Goal: Transaction & Acquisition: Download file/media

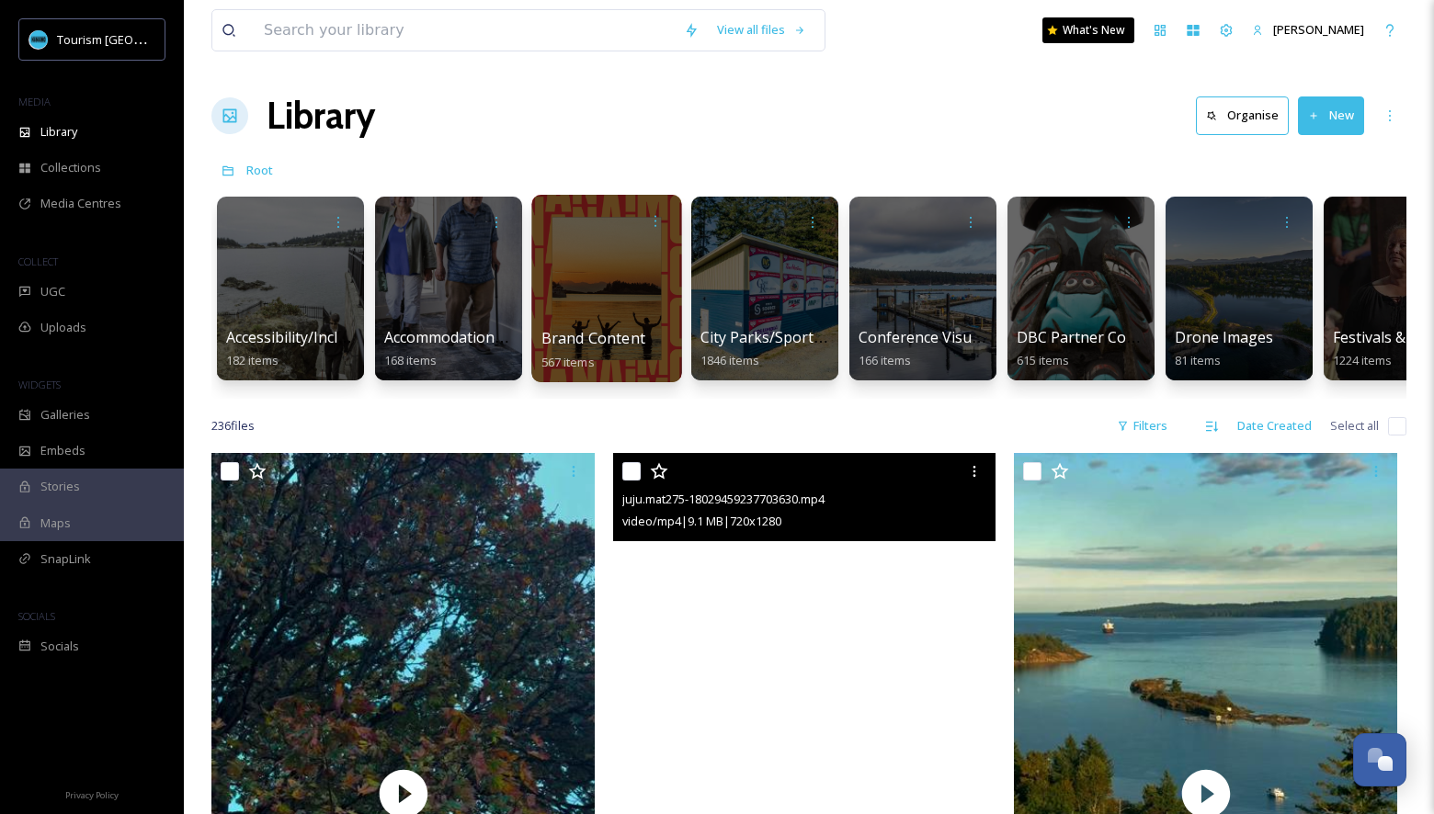
click at [627, 339] on span "Brand Content" at bounding box center [593, 338] width 104 height 20
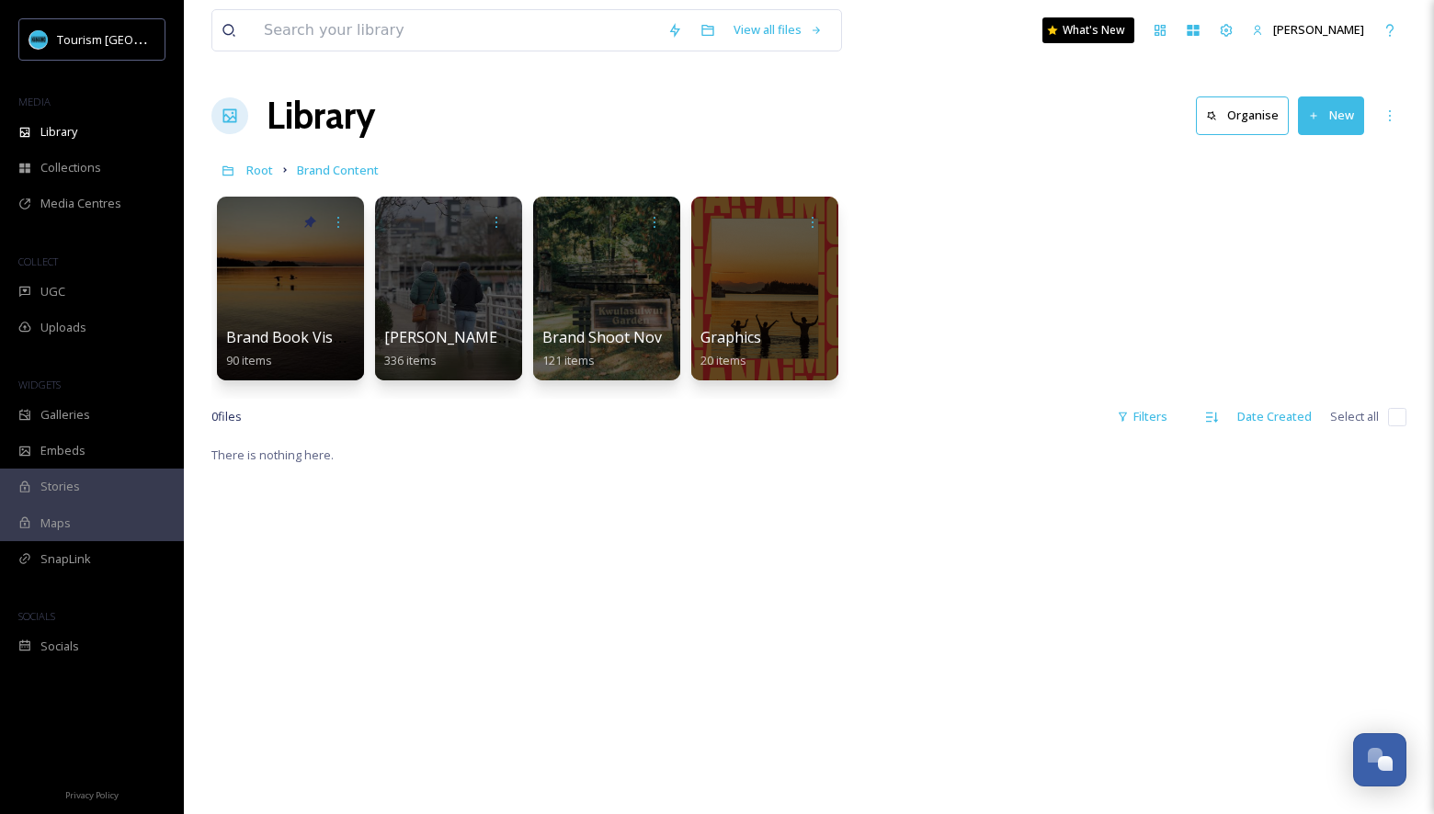
click at [244, 163] on link at bounding box center [228, 170] width 35 height 35
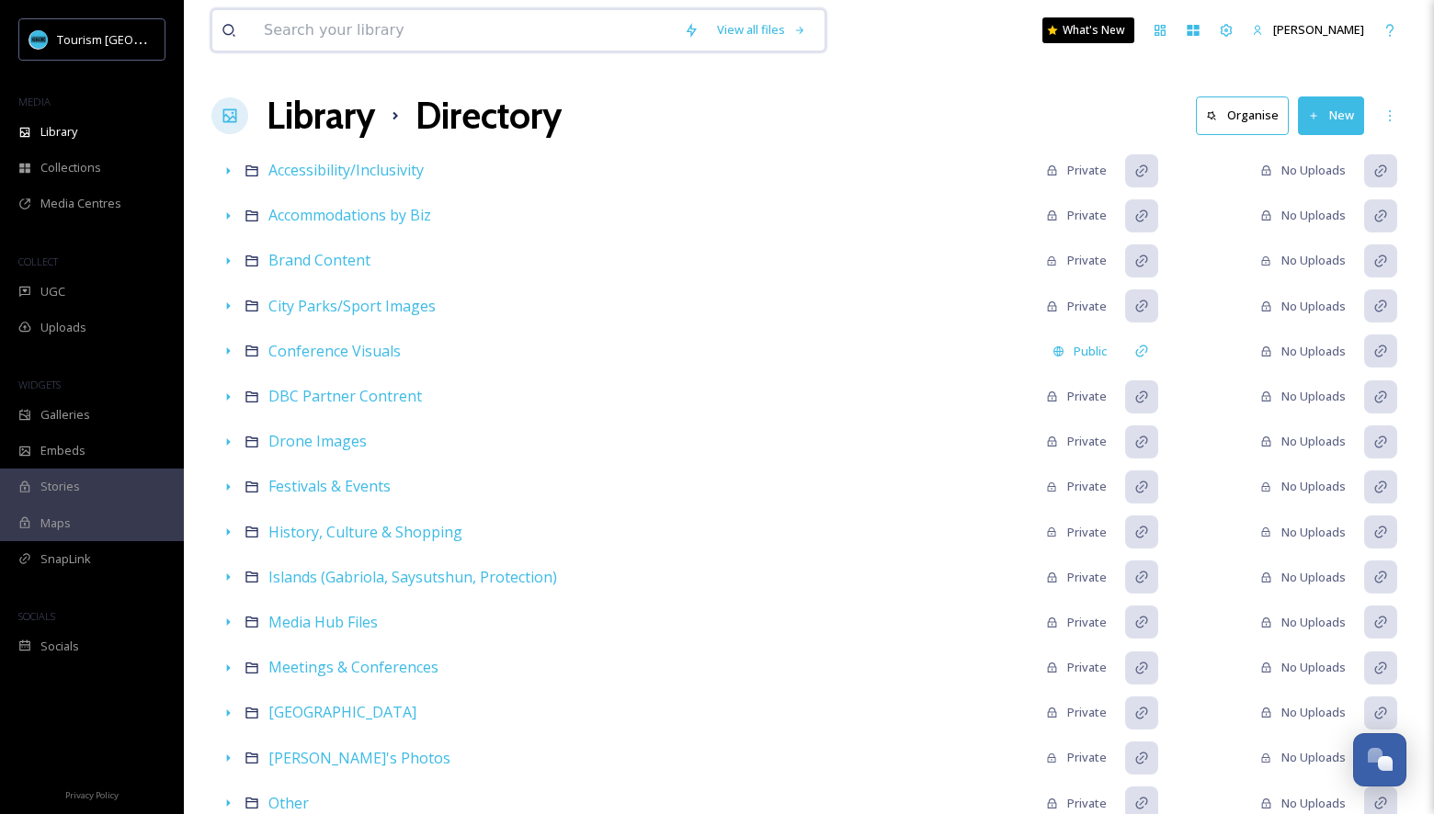
click at [494, 15] on input at bounding box center [465, 30] width 420 height 40
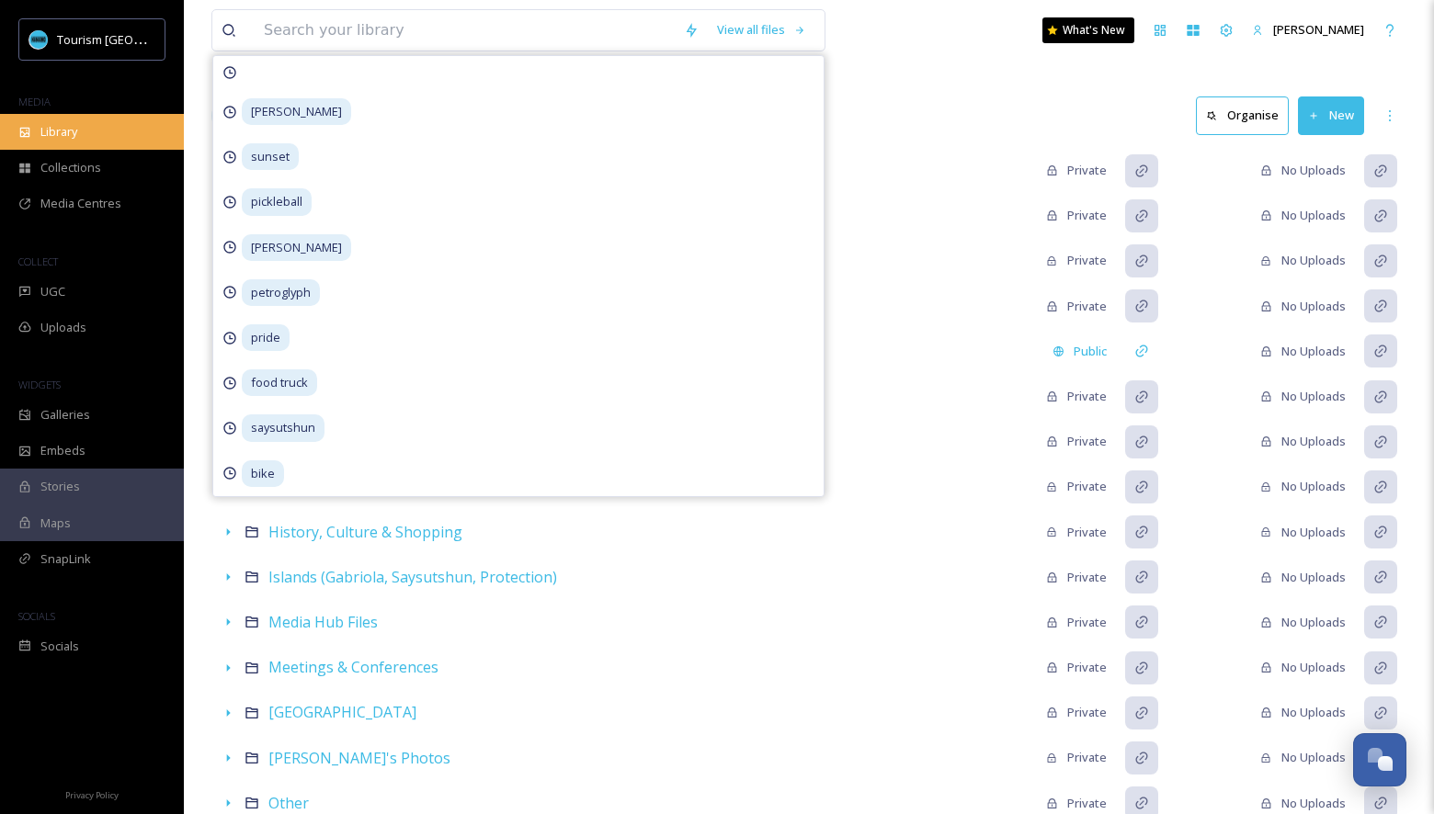
click at [118, 138] on div "Library" at bounding box center [92, 132] width 184 height 36
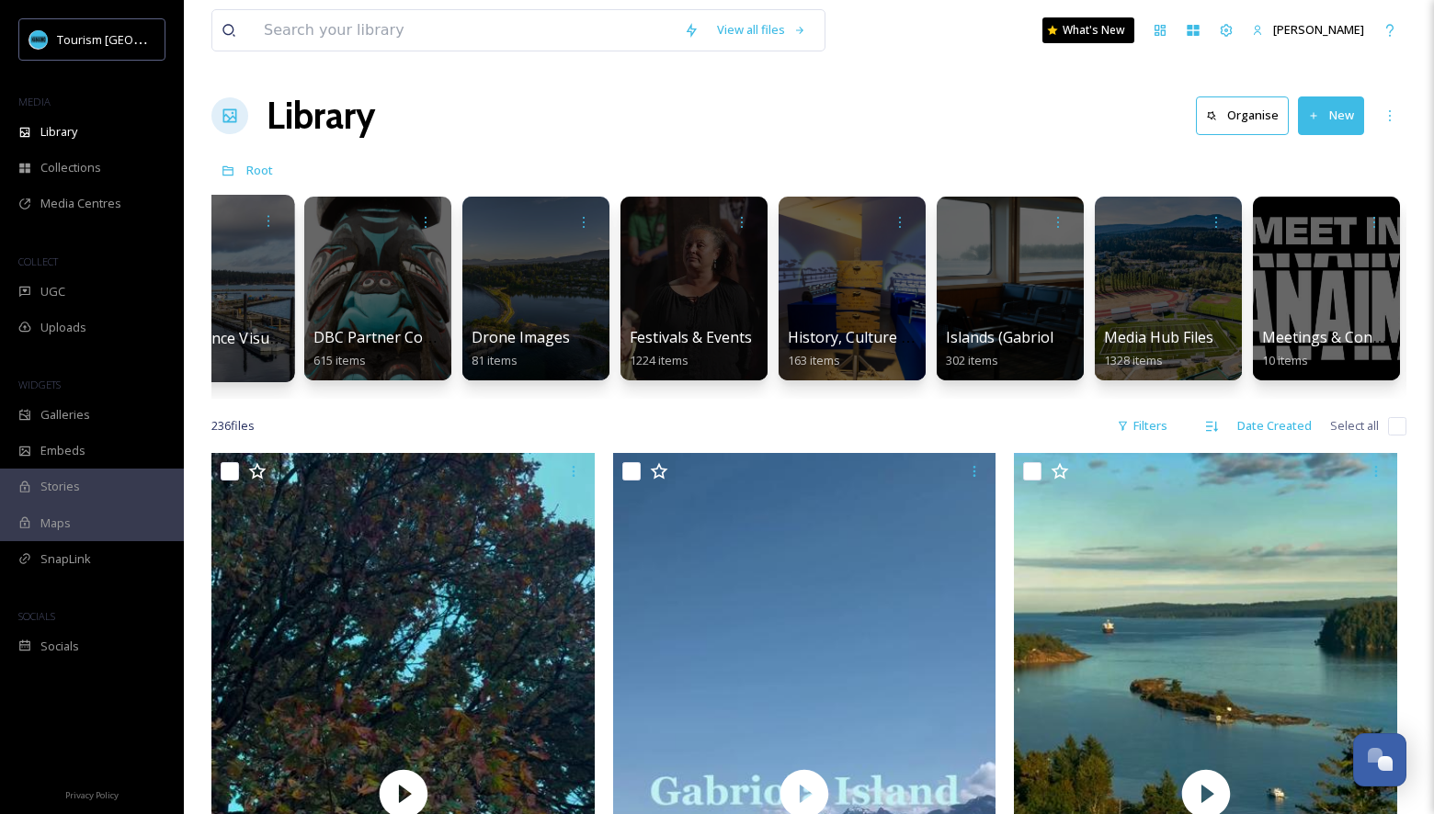
scroll to position [0, 711]
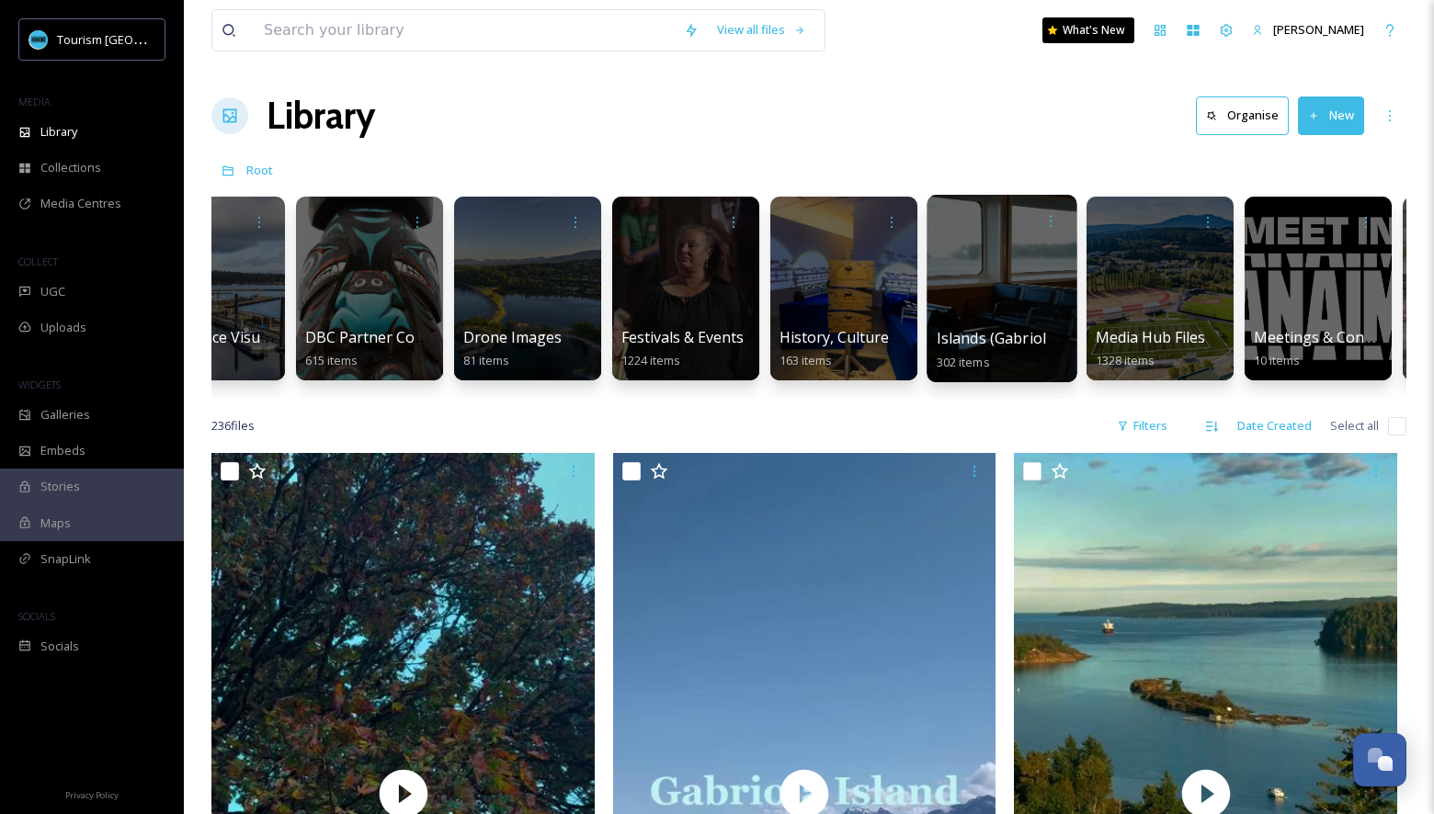
click at [1032, 317] on div at bounding box center [1001, 288] width 150 height 187
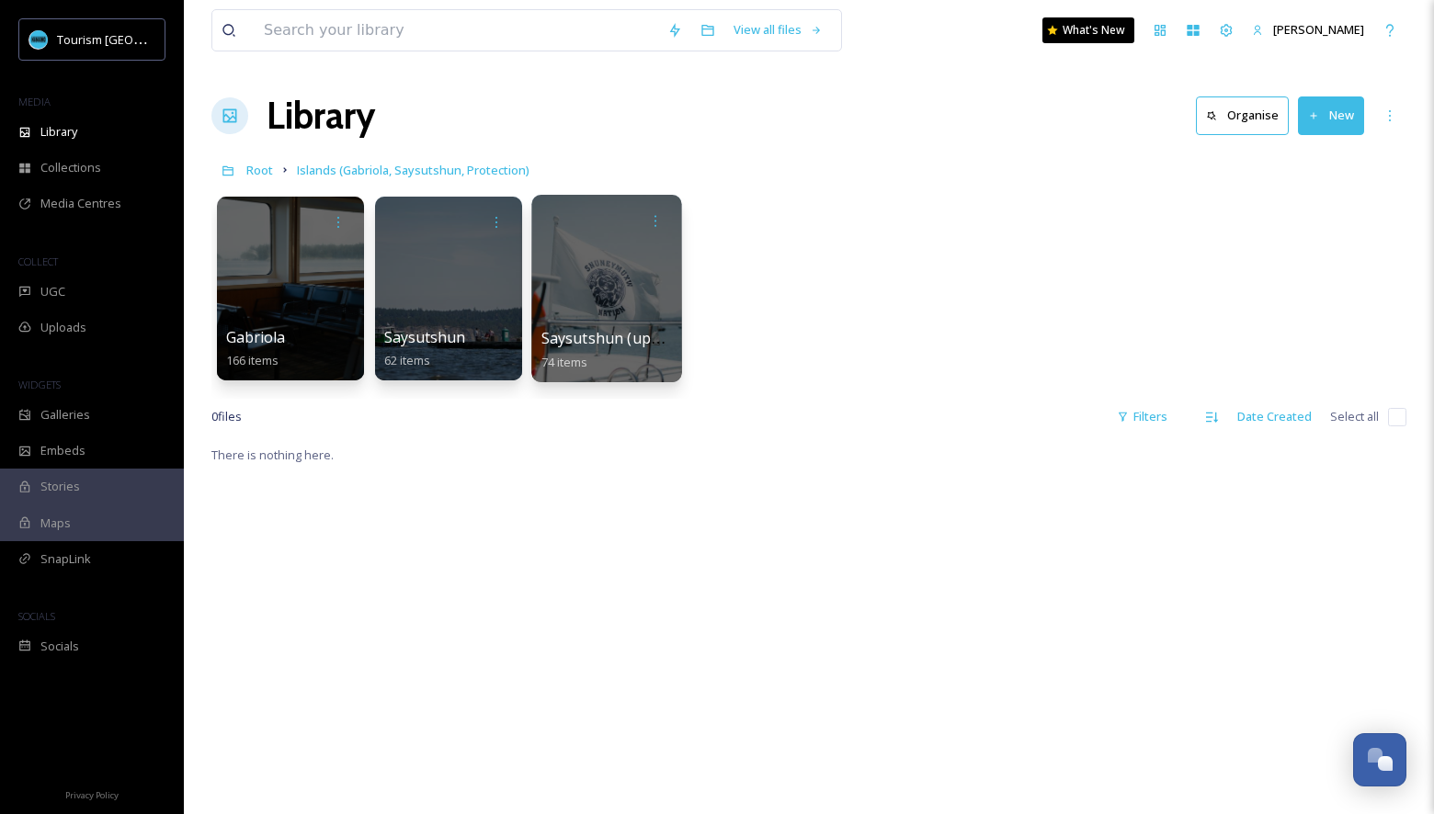
click at [628, 335] on span "Saysutshun (updated)" at bounding box center [617, 338] width 153 height 20
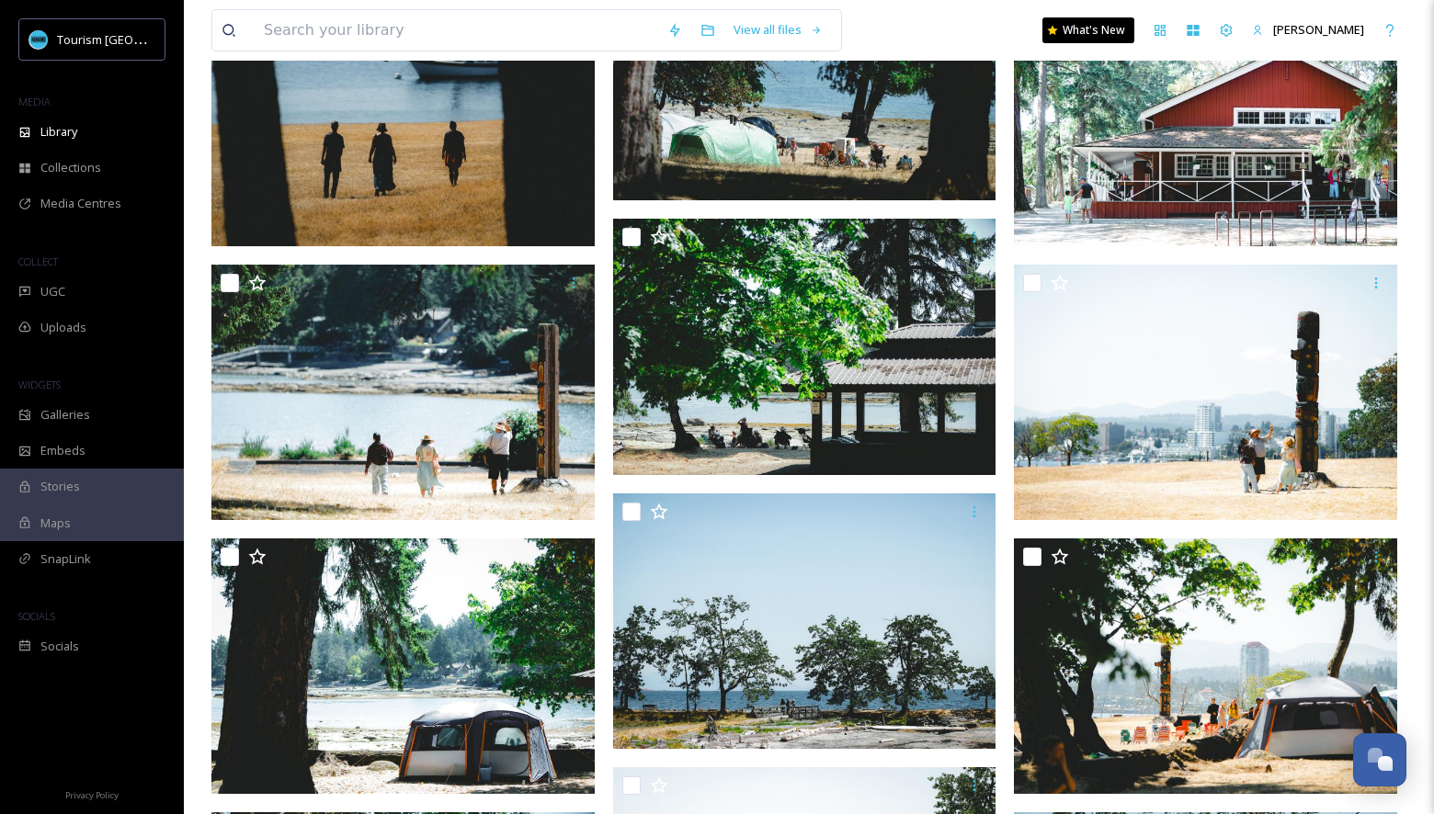
scroll to position [1940, 0]
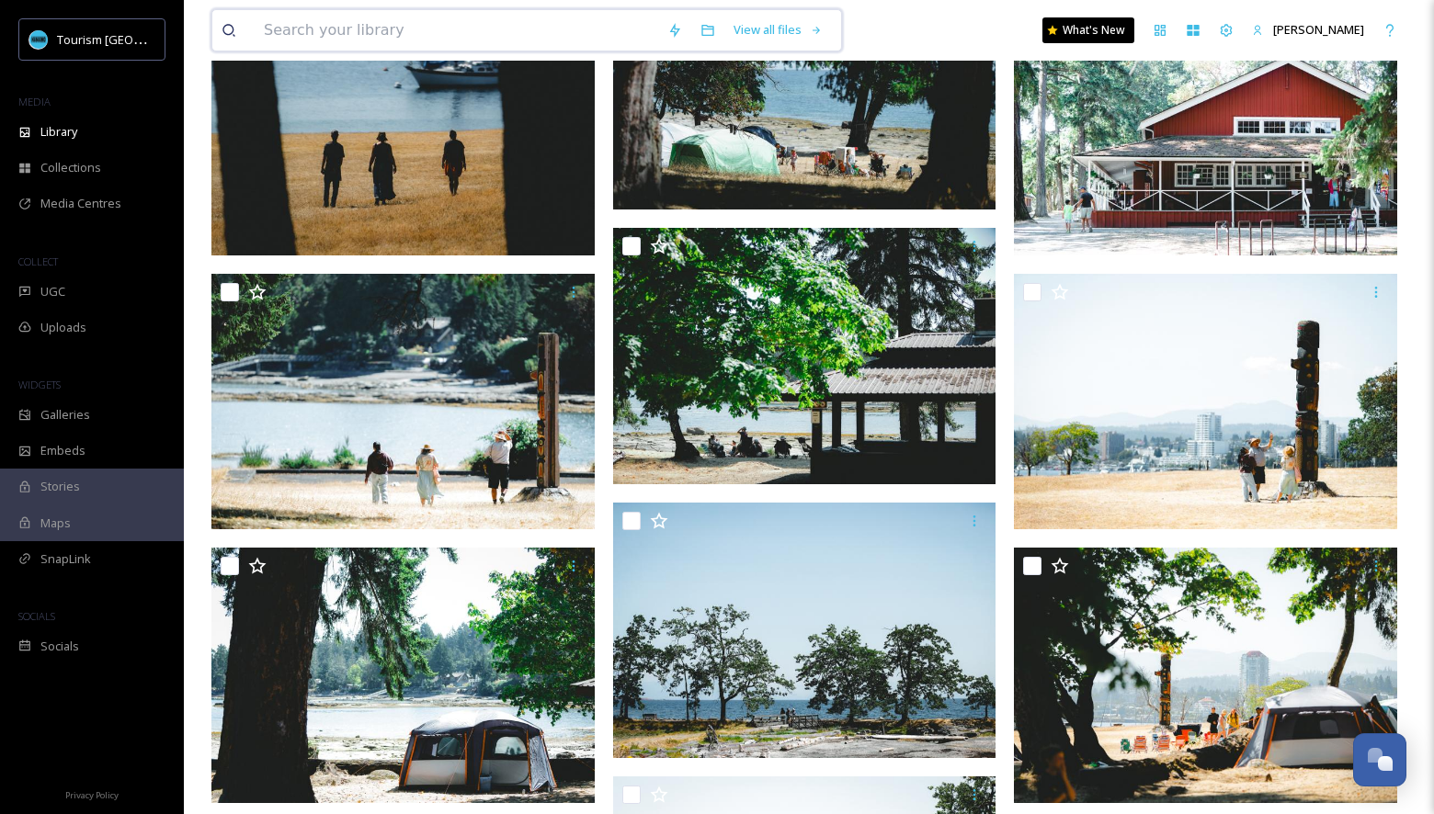
click at [473, 43] on input at bounding box center [456, 30] width 403 height 40
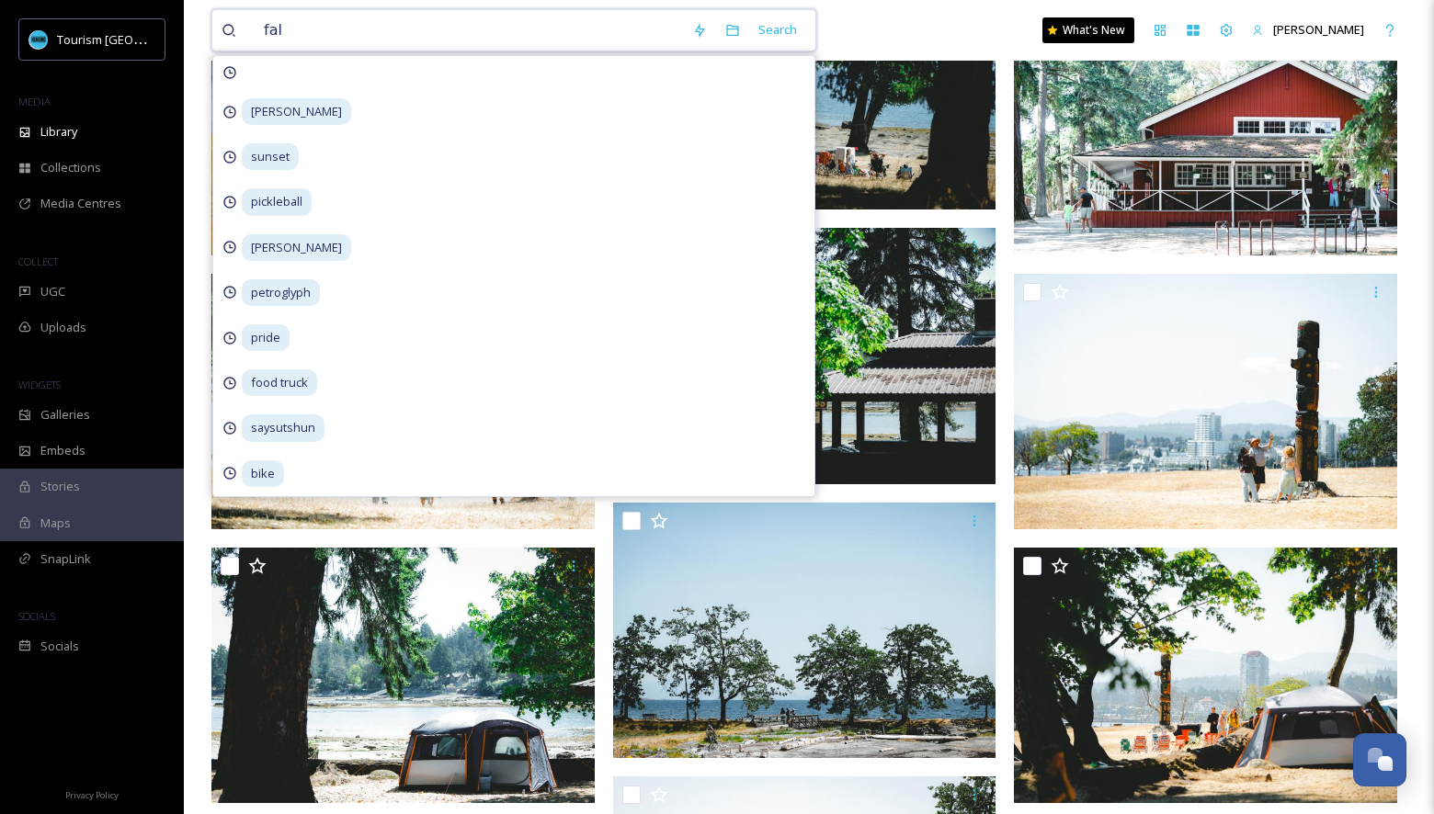
type input "fall"
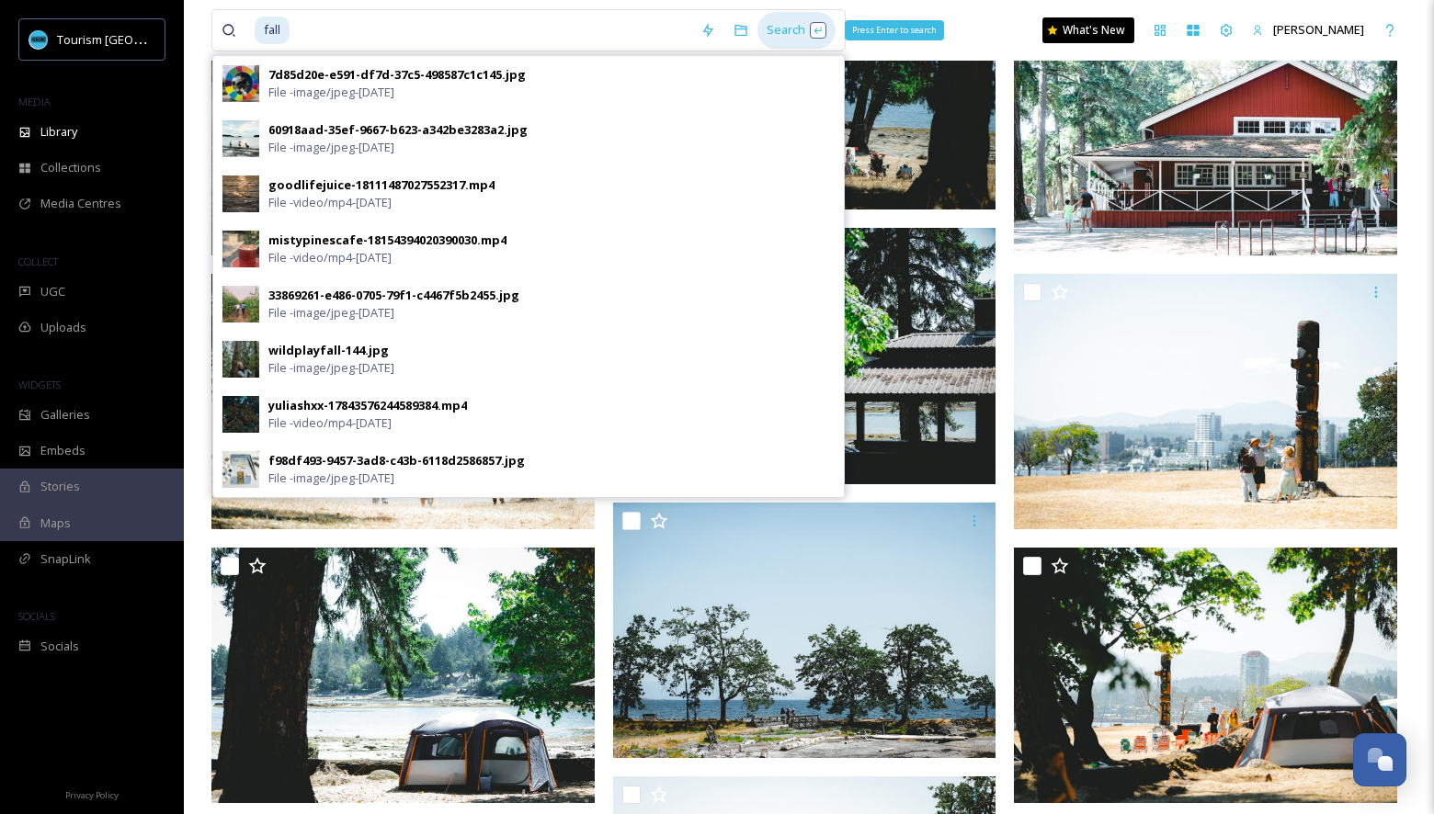
click at [763, 31] on div "Search Press Enter to search" at bounding box center [796, 30] width 78 height 36
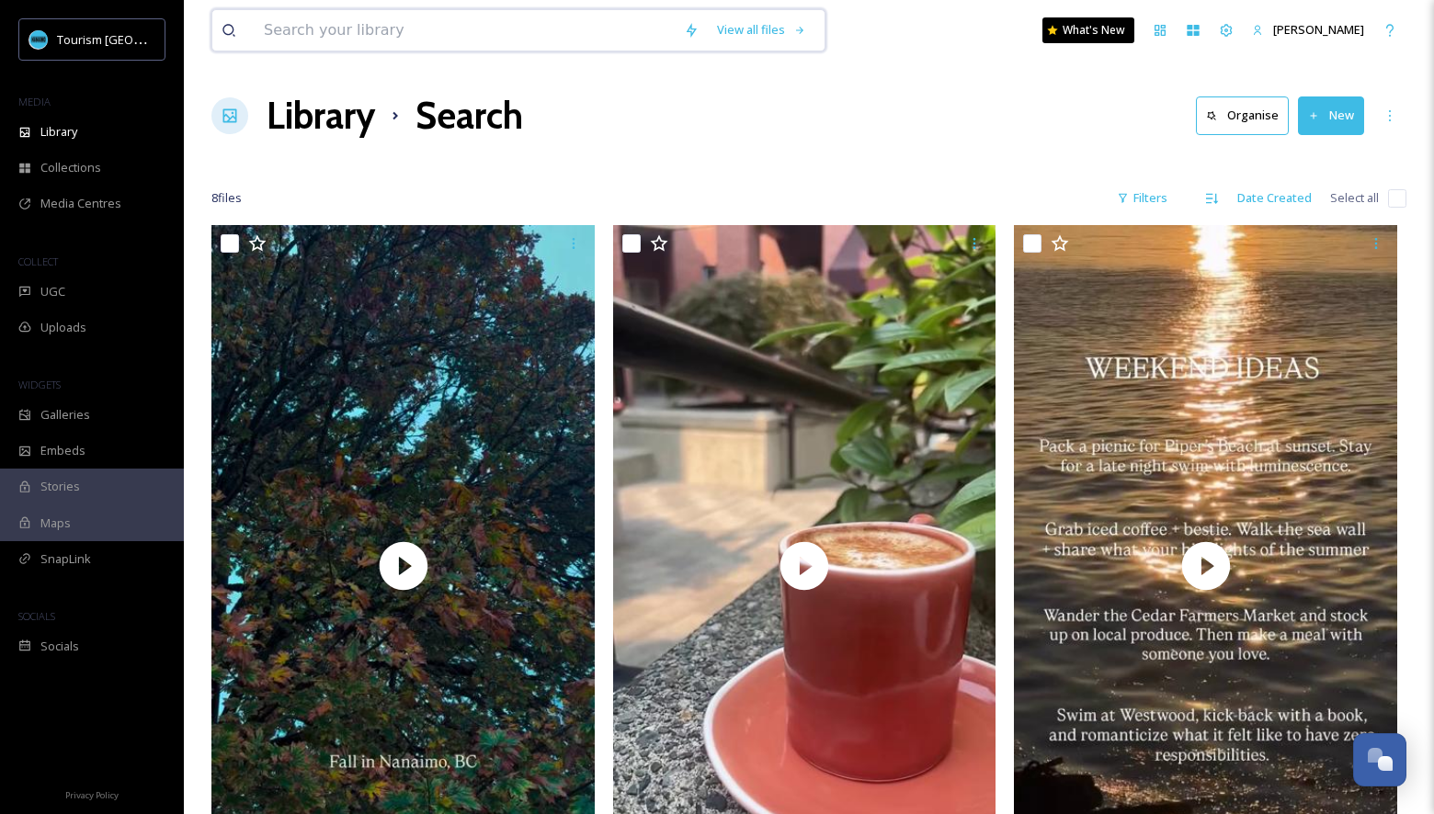
click at [465, 50] on input at bounding box center [465, 30] width 420 height 40
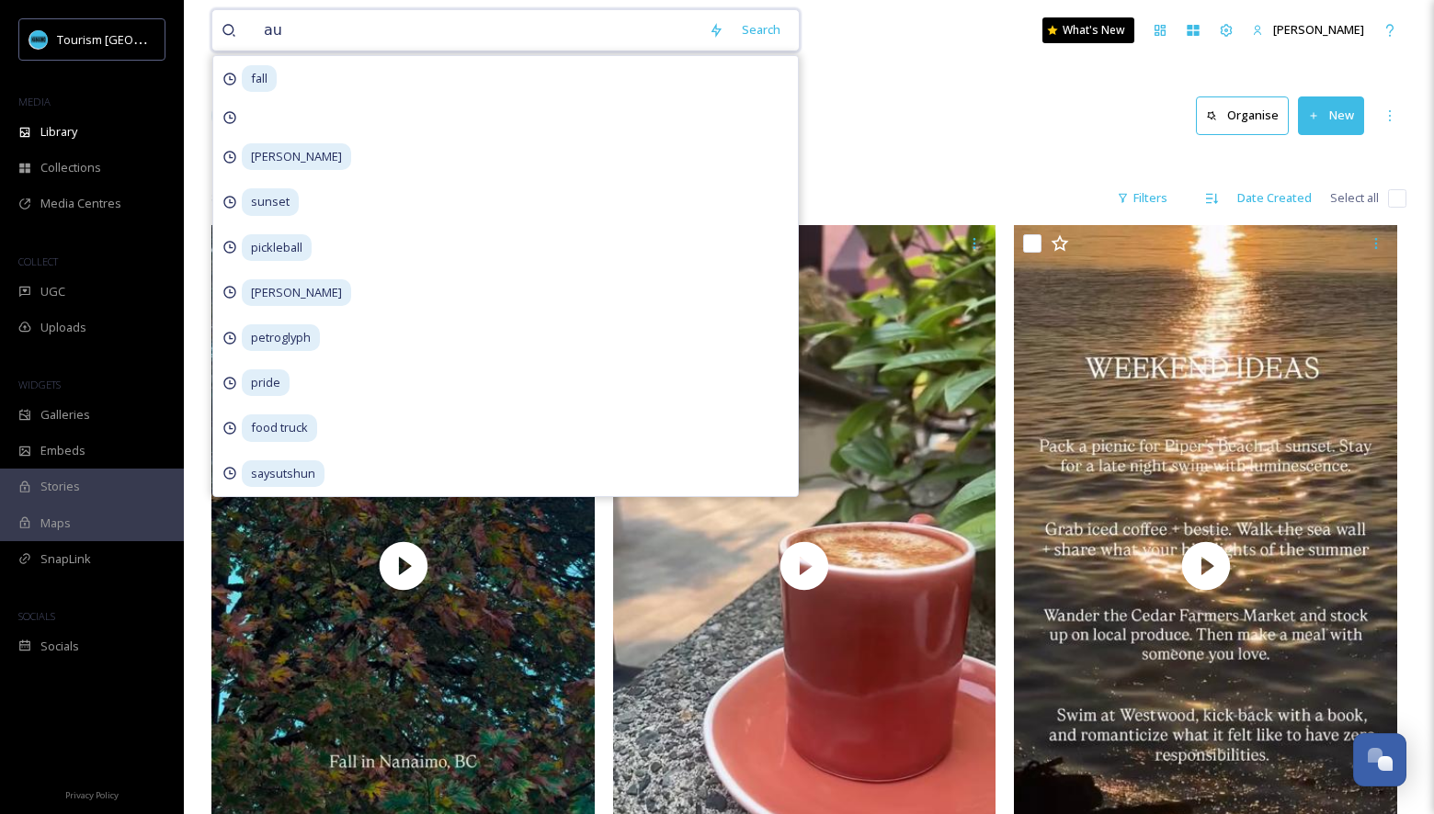
type input "a"
type input "cafe"
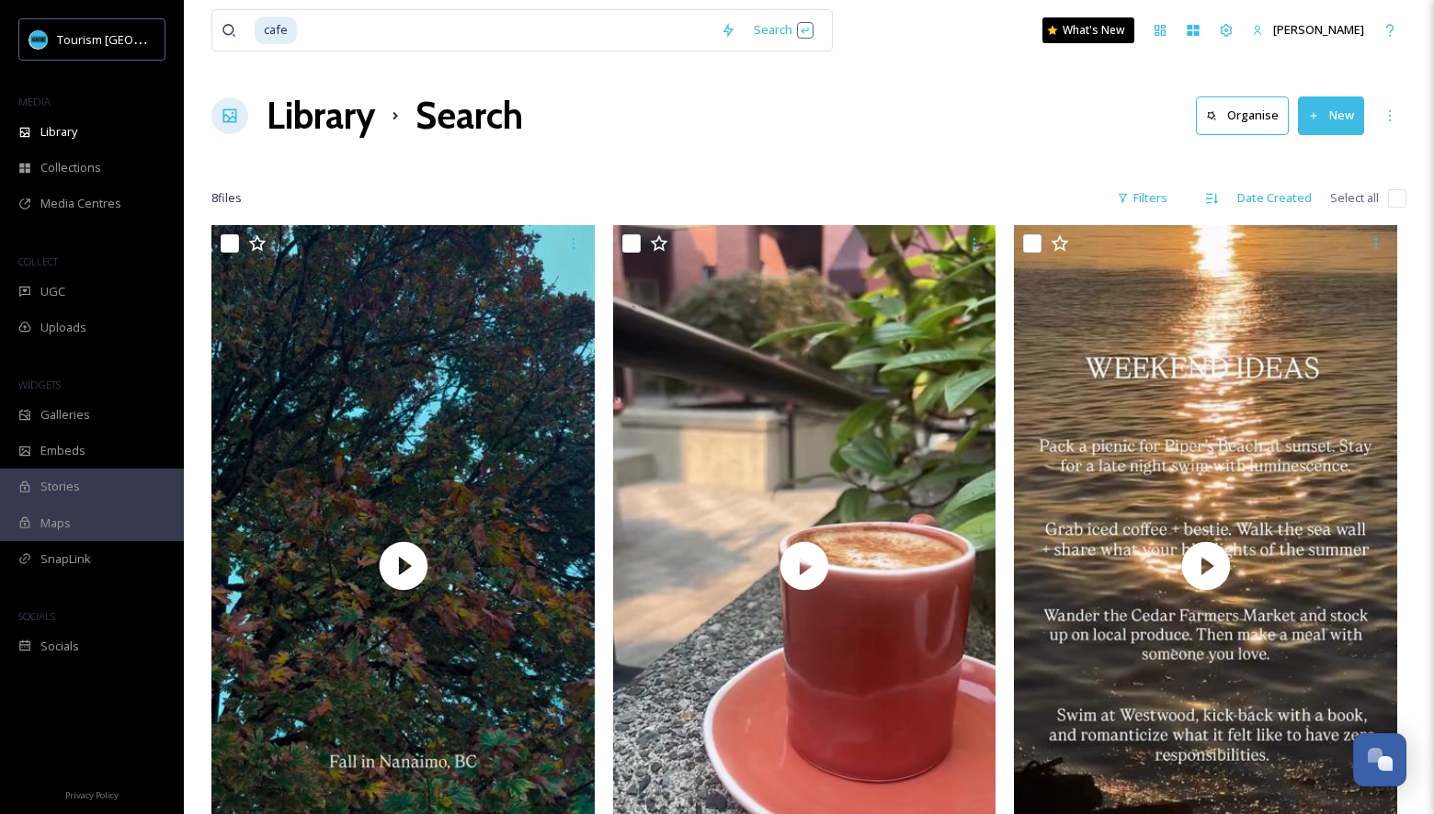
click at [267, 133] on h1 "Library" at bounding box center [321, 115] width 108 height 55
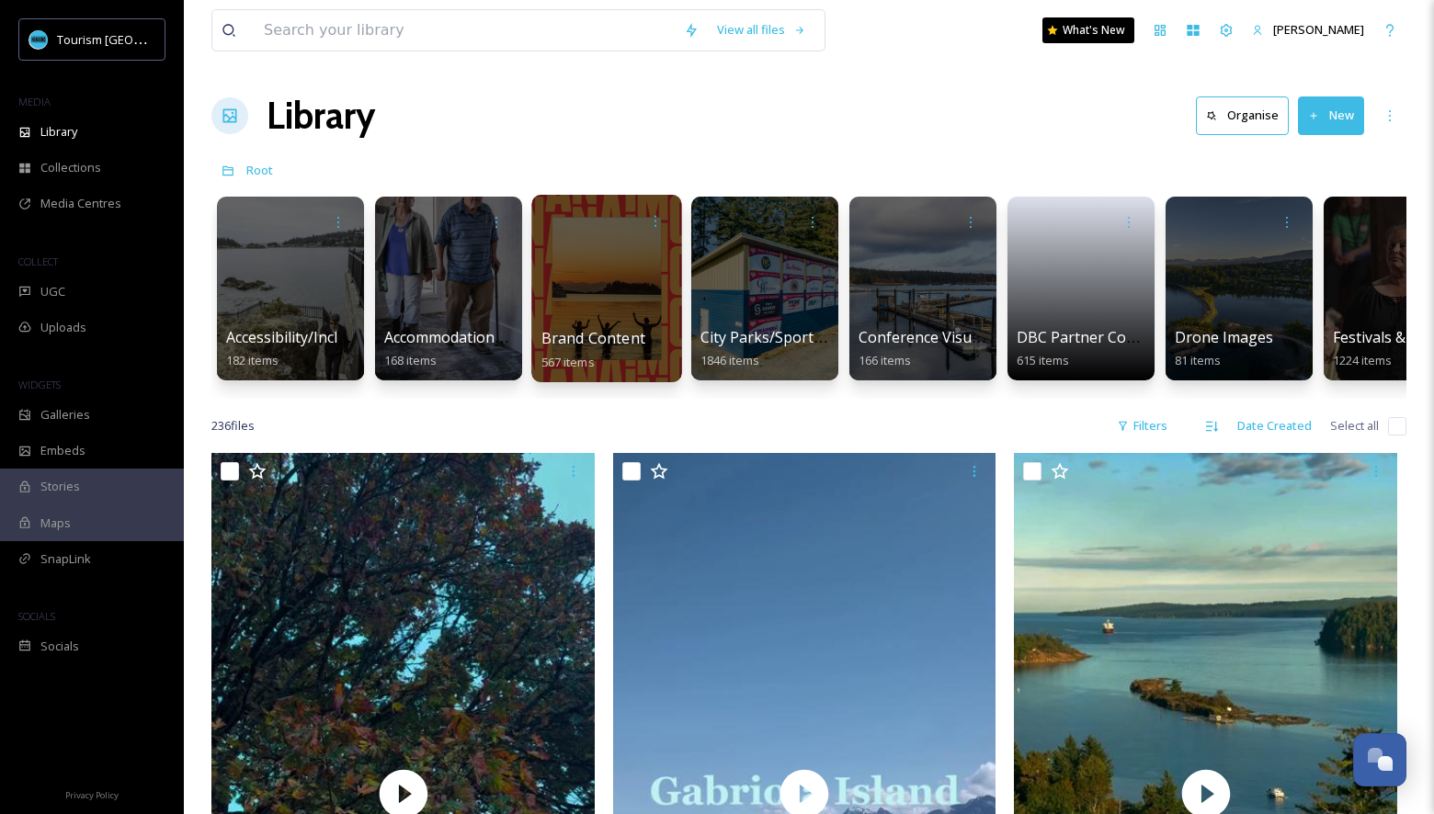
click at [609, 336] on span "Brand Content" at bounding box center [593, 338] width 104 height 20
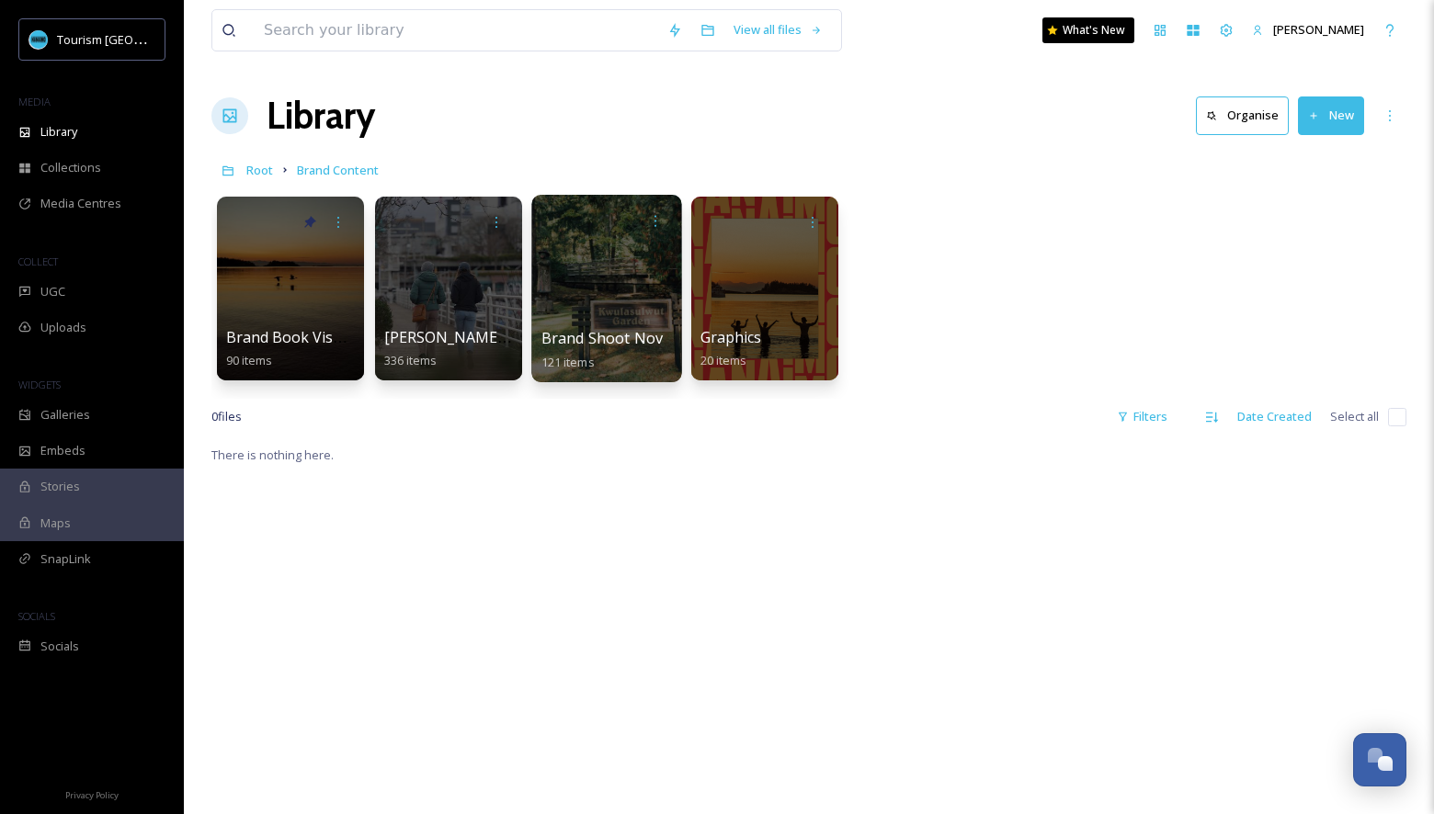
click at [613, 318] on div at bounding box center [606, 288] width 150 height 187
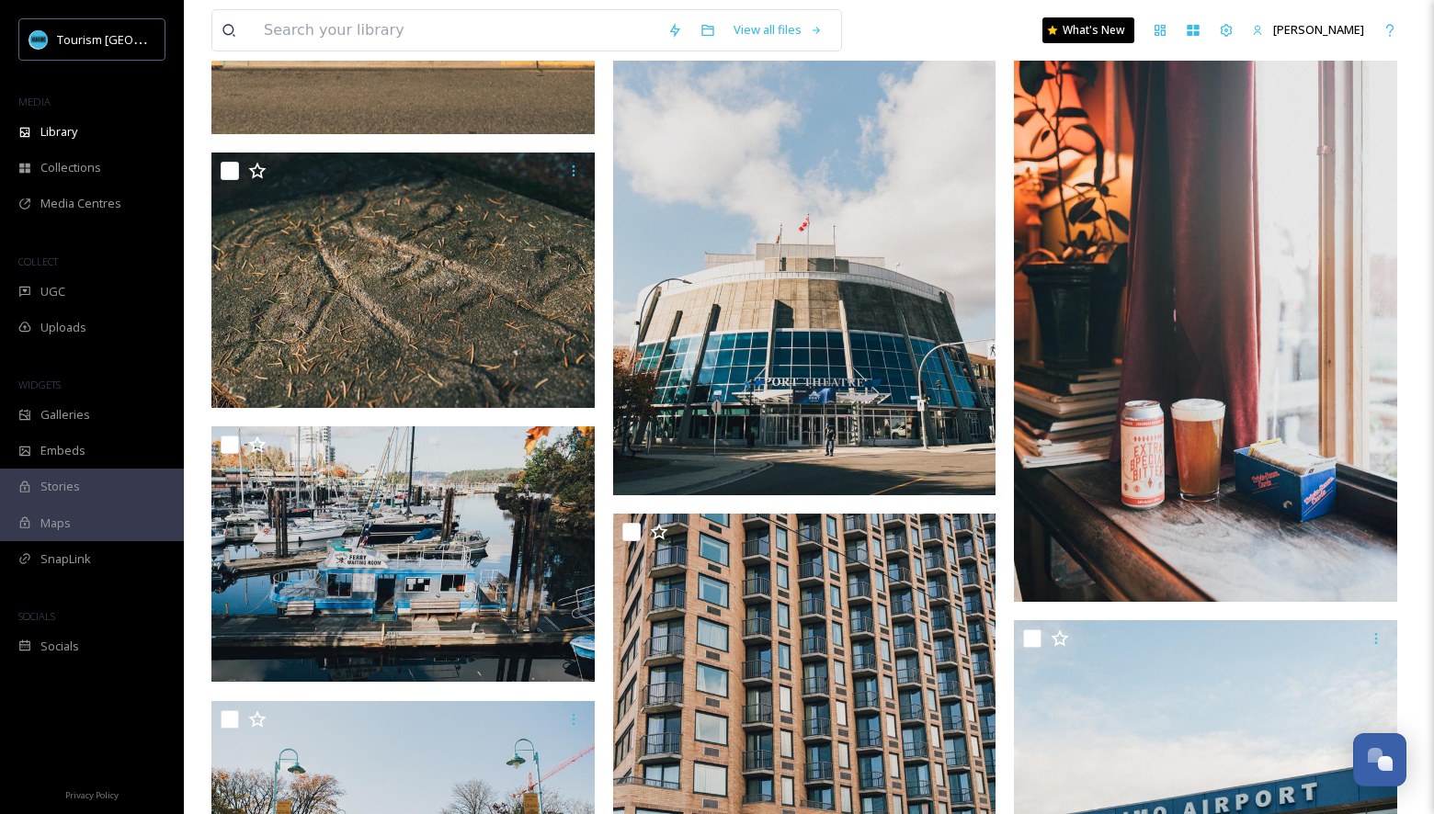
scroll to position [10652, 0]
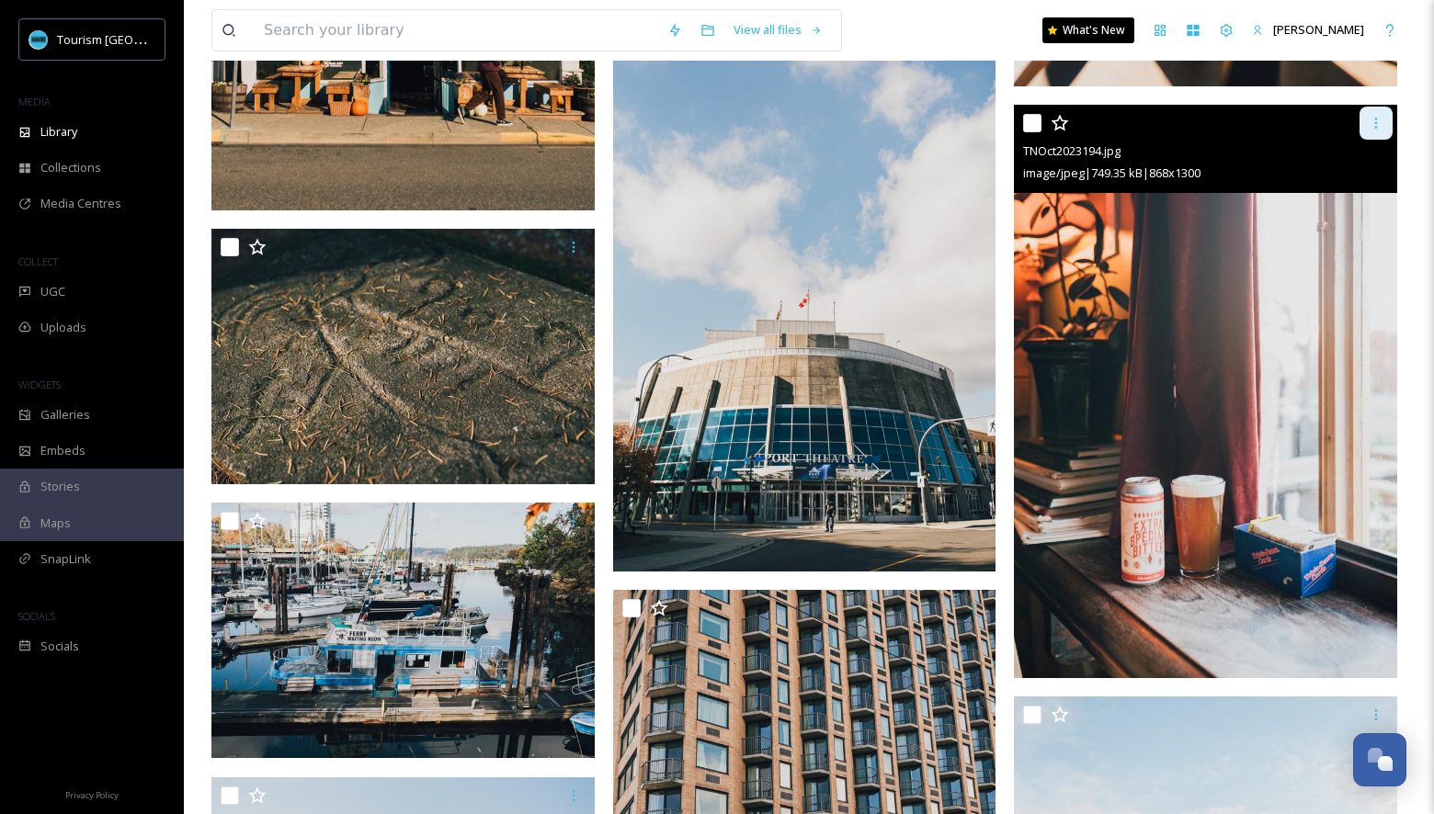
click at [1379, 126] on icon at bounding box center [1375, 123] width 15 height 15
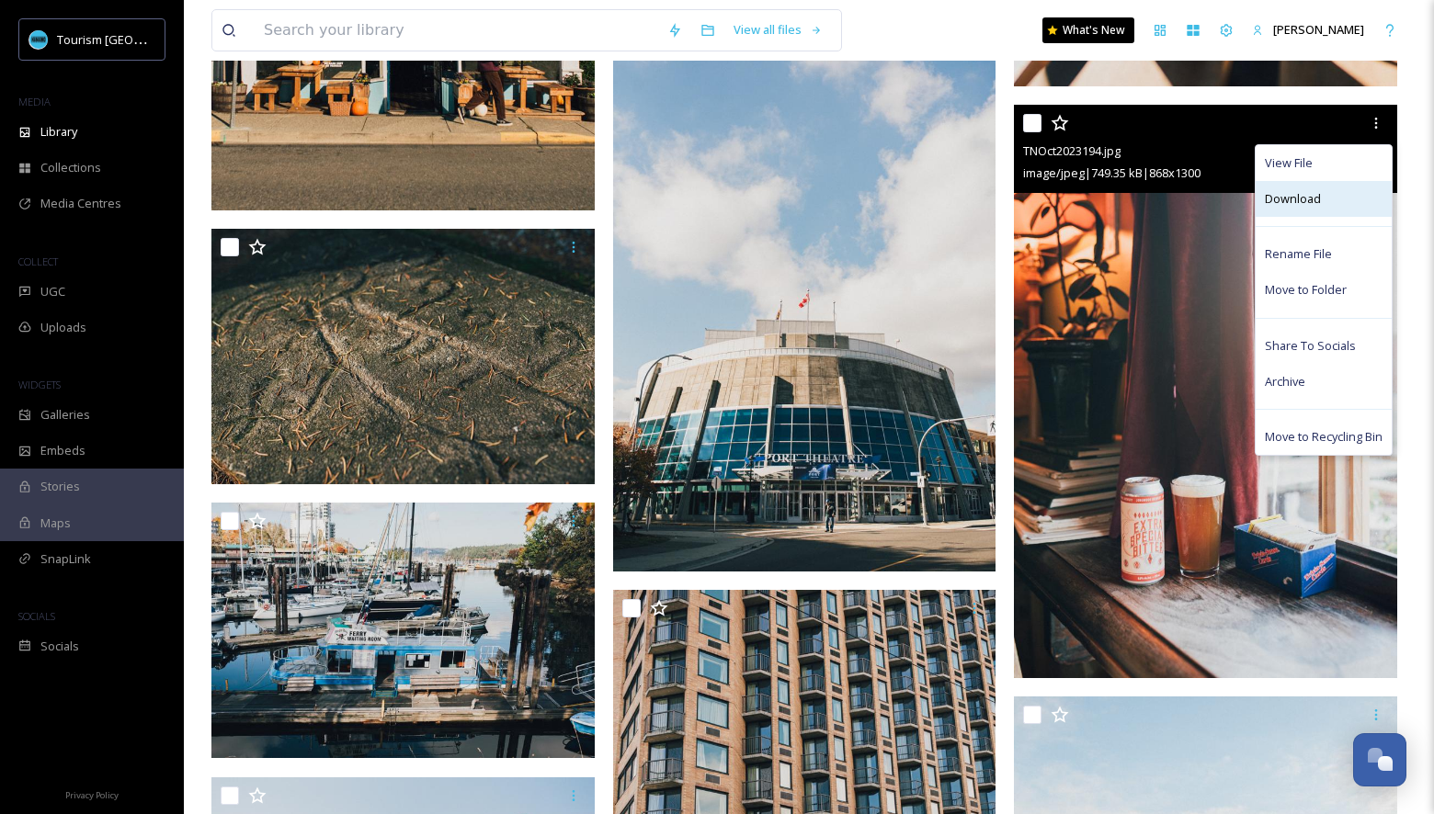
click at [1297, 210] on div "Download" at bounding box center [1323, 199] width 136 height 36
